Goal: Find specific page/section: Find specific page/section

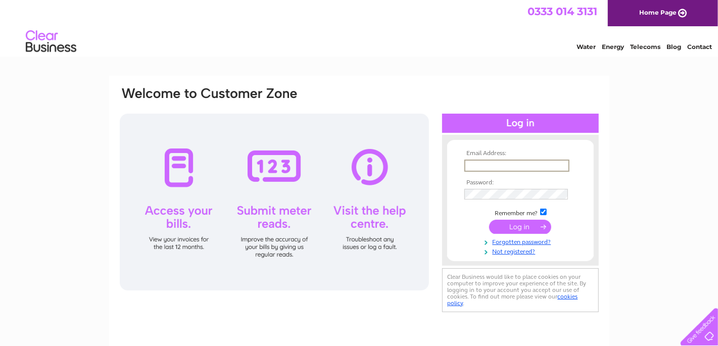
click at [474, 162] on input "text" at bounding box center [517, 166] width 105 height 12
type input "[EMAIL_ADDRESS][DOMAIN_NAME]"
click at [516, 224] on input "submit" at bounding box center [520, 226] width 62 height 14
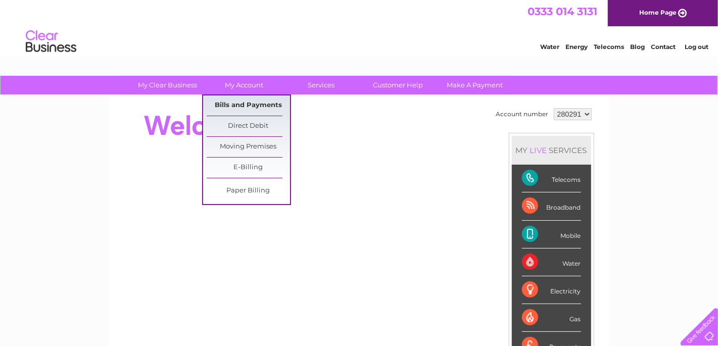
click at [259, 104] on link "Bills and Payments" at bounding box center [248, 106] width 83 height 20
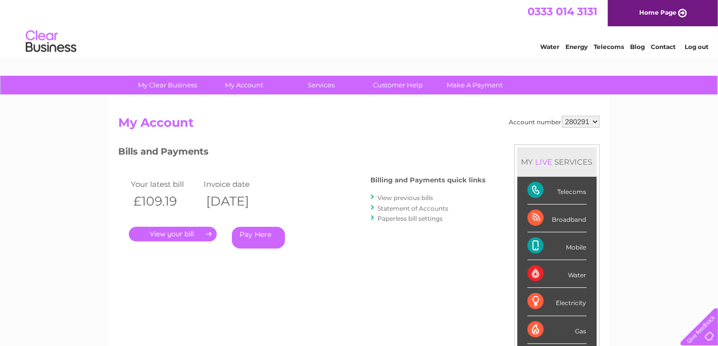
click at [156, 232] on link "." at bounding box center [173, 234] width 88 height 15
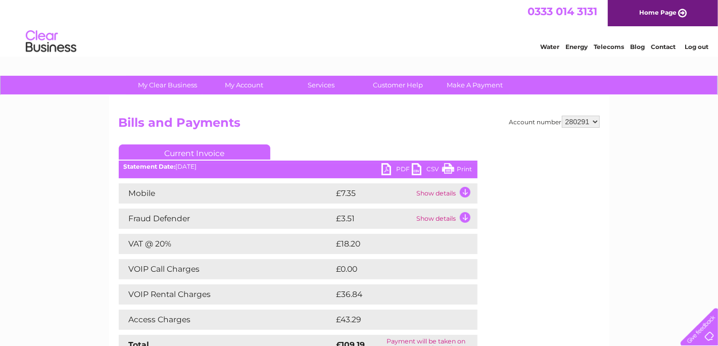
click at [461, 165] on link "Print" at bounding box center [457, 170] width 30 height 15
